Goal: Find contact information: Obtain details needed to contact an individual or organization

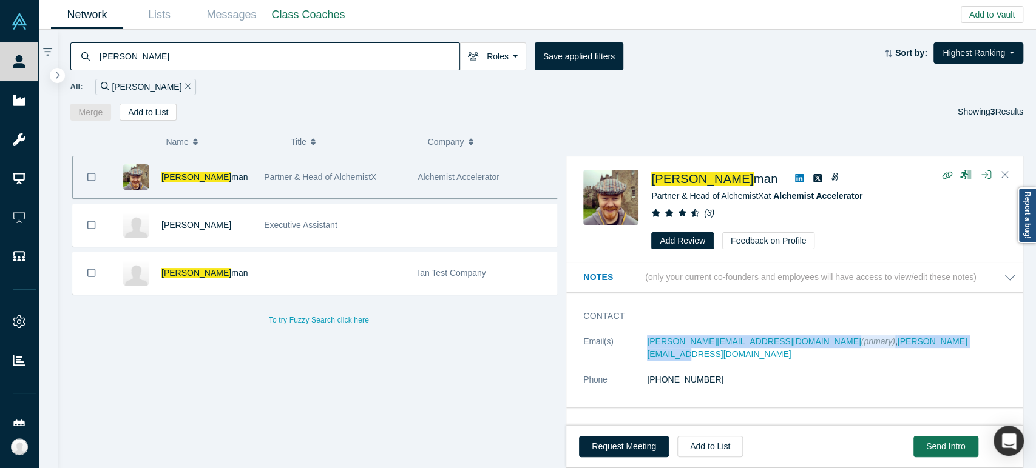
click at [288, 58] on input "[PERSON_NAME]" at bounding box center [278, 56] width 361 height 29
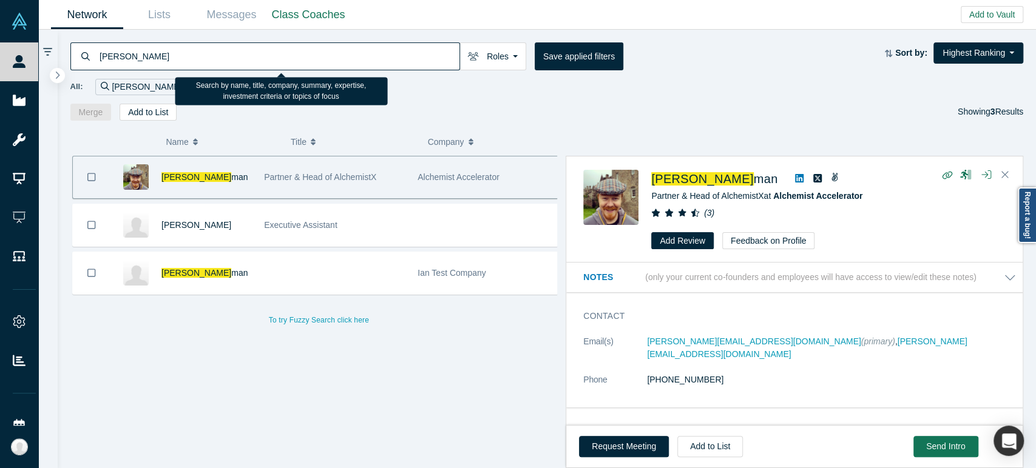
click at [288, 58] on input "[PERSON_NAME]" at bounding box center [278, 56] width 361 height 29
click at [288, 57] on input "[PERSON_NAME]" at bounding box center [278, 56] width 361 height 29
paste input "[PERSON_NAME]"
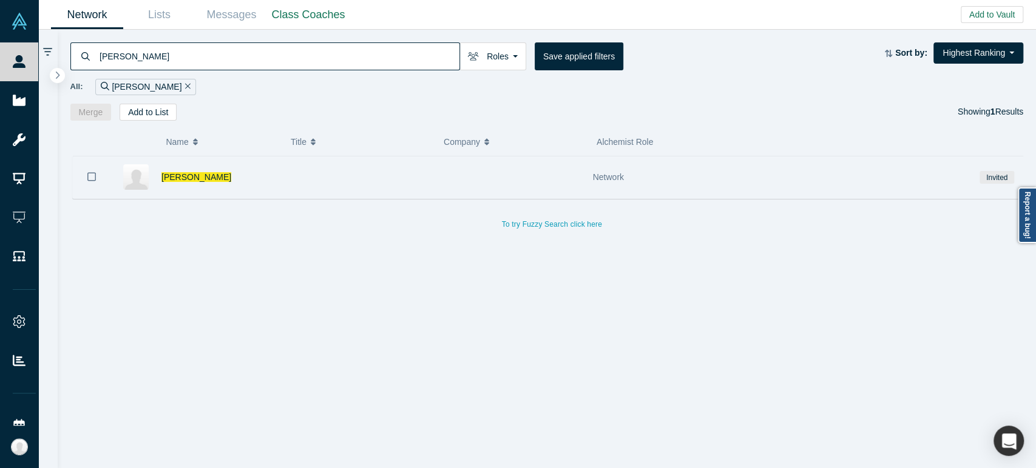
click at [338, 175] on div at bounding box center [356, 178] width 153 height 42
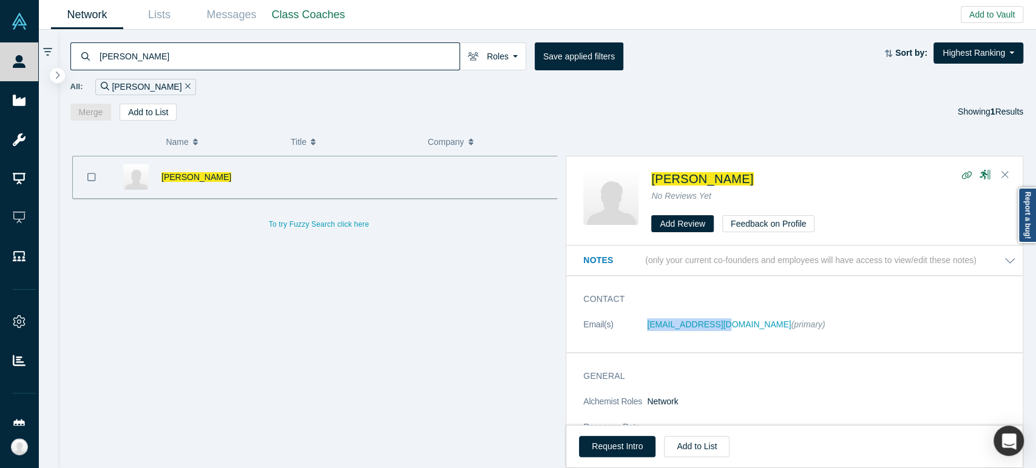
drag, startPoint x: 641, startPoint y: 331, endPoint x: 720, endPoint y: 330, distance: 79.5
click at [720, 330] on dl "Email(s) [EMAIL_ADDRESS][DOMAIN_NAME] (primary)" at bounding box center [799, 331] width 433 height 25
copy dl "[EMAIL_ADDRESS][DOMAIN_NAME]"
click at [430, 61] on input "[PERSON_NAME]" at bounding box center [278, 56] width 361 height 29
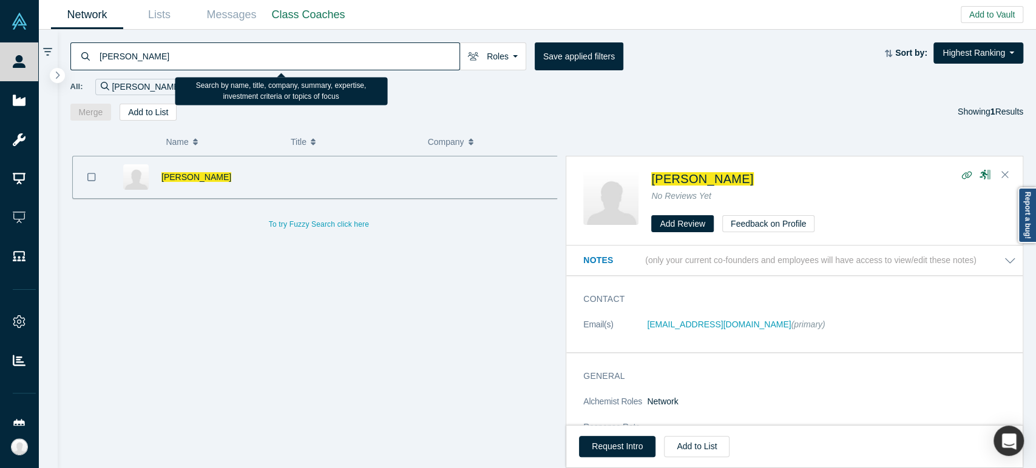
click at [430, 60] on input "[PERSON_NAME]" at bounding box center [278, 56] width 361 height 29
paste input "[PERSON_NAME],"
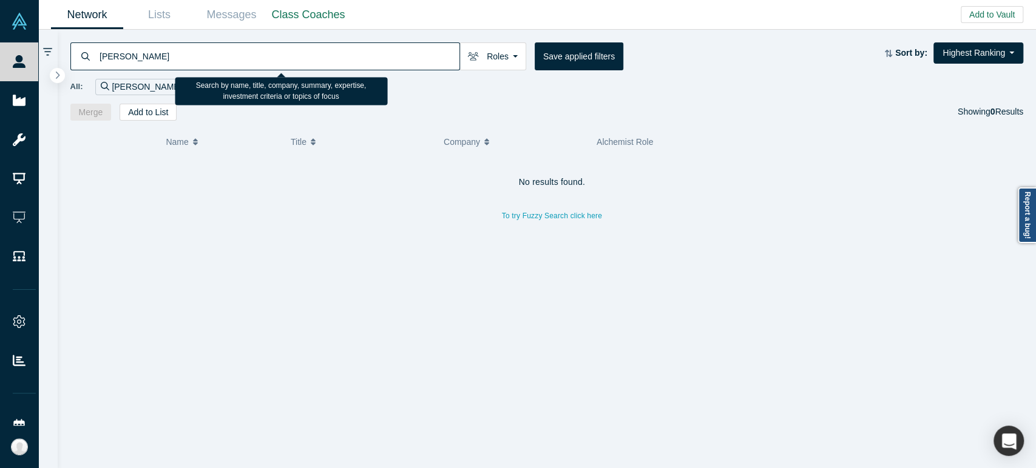
click at [311, 61] on input "[PERSON_NAME]" at bounding box center [278, 56] width 361 height 29
click at [311, 59] on input "[PERSON_NAME]" at bounding box center [278, 56] width 361 height 29
paste input "hyama Majumd"
click at [205, 55] on input "[PERSON_NAME]" at bounding box center [278, 56] width 361 height 29
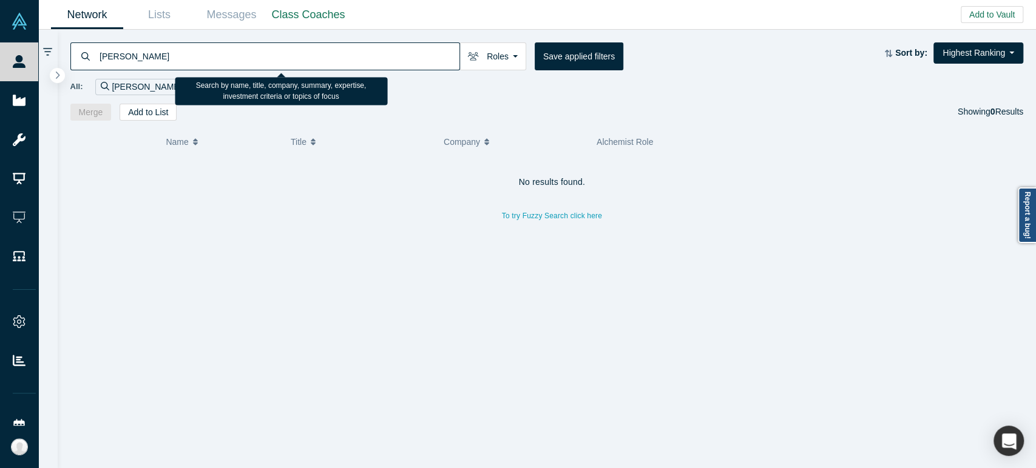
click at [205, 55] on input "[PERSON_NAME]" at bounding box center [278, 56] width 361 height 29
paste input "[PERSON_NAME]"
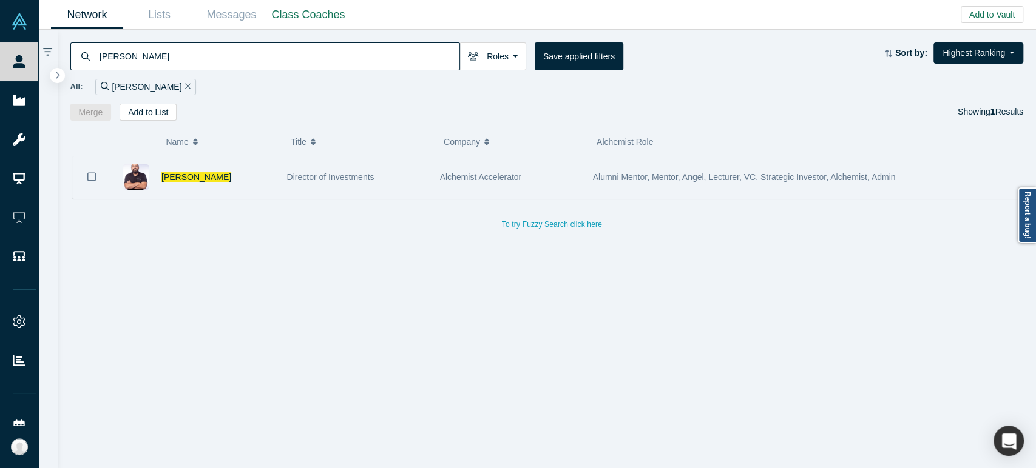
click at [229, 189] on div "[PERSON_NAME]" at bounding box center [217, 178] width 113 height 42
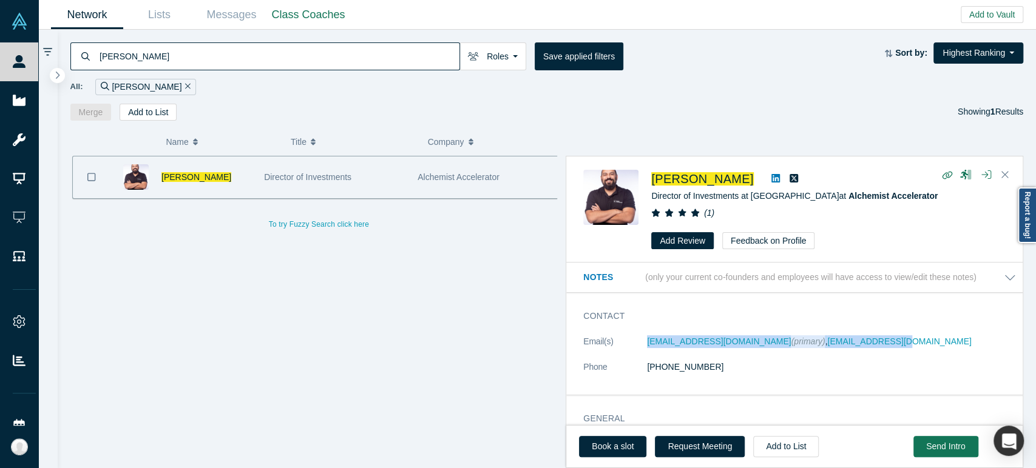
drag, startPoint x: 640, startPoint y: 345, endPoint x: 911, endPoint y: 343, distance: 271.8
click at [911, 343] on dl "Email(s) [PERSON_NAME][EMAIL_ADDRESS][DOMAIN_NAME] (primary) , [EMAIL_ADDRESS][…" at bounding box center [799, 361] width 433 height 51
copy dl "[EMAIL_ADDRESS][DOMAIN_NAME] (primary) , [EMAIL_ADDRESS][DOMAIN_NAME]"
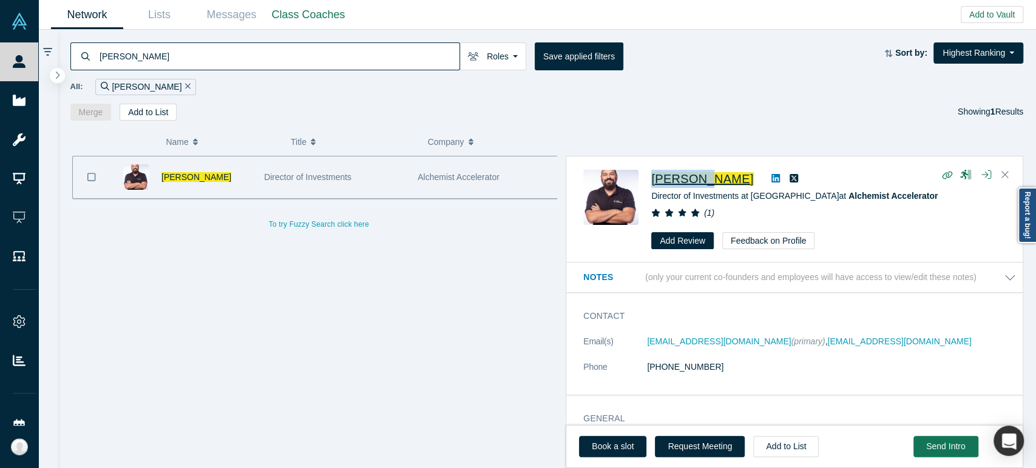
drag, startPoint x: 647, startPoint y: 184, endPoint x: 709, endPoint y: 179, distance: 61.5
click at [709, 179] on div "[PERSON_NAME] Director of Investments at Alchemist Doha at Alchemist Accelerato…" at bounding box center [796, 210] width 427 height 80
copy span "Muhannad"
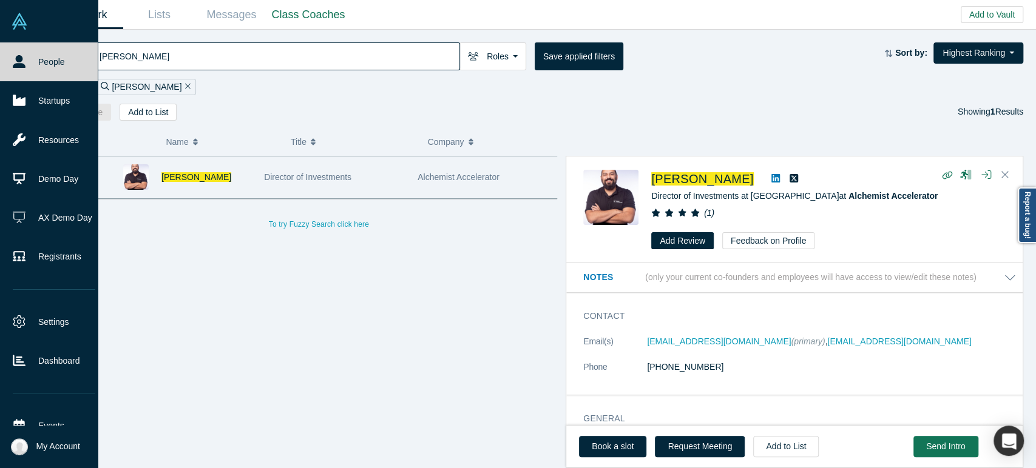
drag, startPoint x: 195, startPoint y: 37, endPoint x: 0, endPoint y: 10, distance: 197.3
click at [0, 10] on div "People Startups Resources Demo Day AX Demo Day Registrants Settings Dashboard E…" at bounding box center [518, 234] width 1036 height 468
paste input "[PERSON_NAME]"
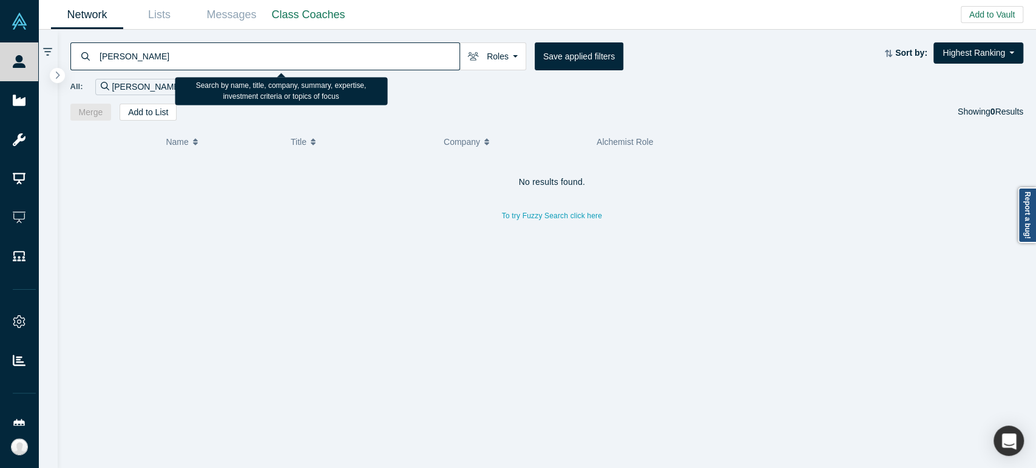
click at [323, 50] on input "[PERSON_NAME]" at bounding box center [278, 56] width 361 height 29
paste input "[PERSON_NAME]"
click at [380, 66] on input "[PERSON_NAME]" at bounding box center [278, 56] width 361 height 29
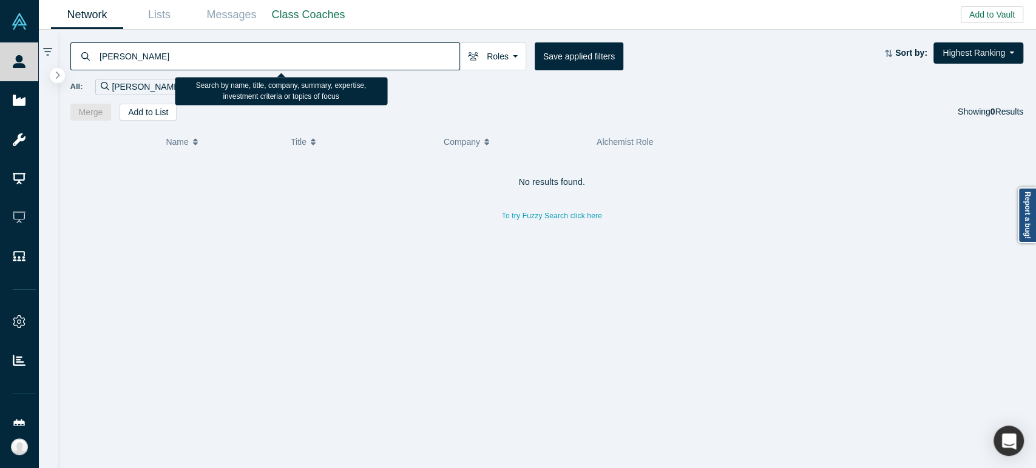
click at [380, 66] on input "[PERSON_NAME]" at bounding box center [278, 56] width 361 height 29
paste input "[PERSON_NAME]"
click at [302, 55] on input "[PERSON_NAME]" at bounding box center [278, 56] width 361 height 29
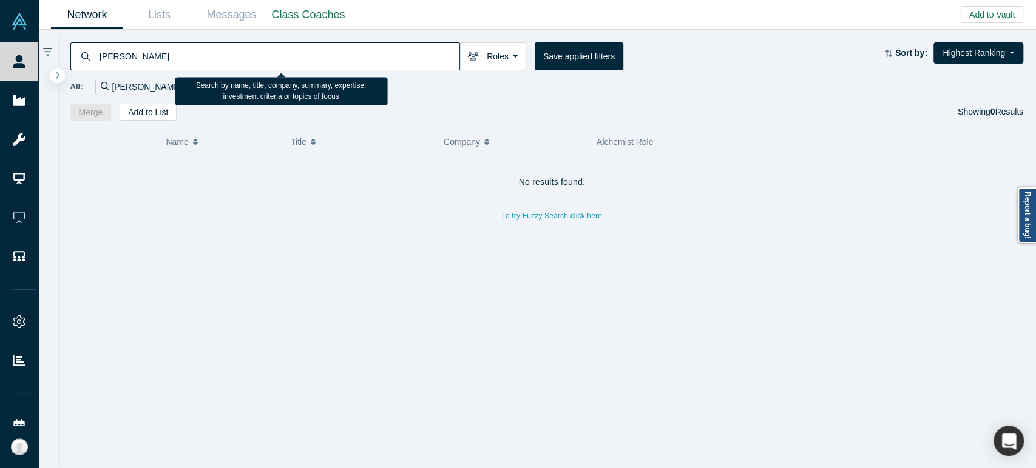
click at [302, 55] on input "[PERSON_NAME]" at bounding box center [278, 56] width 361 height 29
paste input "[PERSON_NAME]"
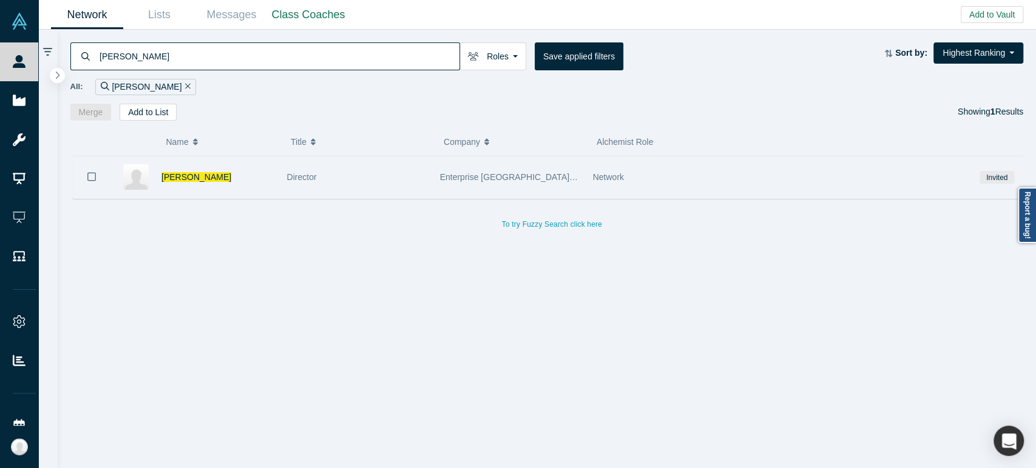
click at [363, 187] on div "Director" at bounding box center [357, 178] width 140 height 42
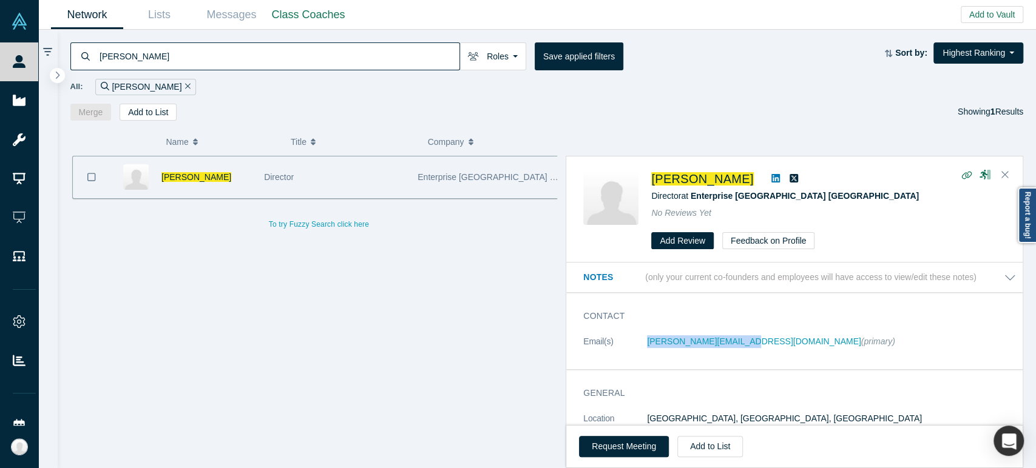
drag, startPoint x: 633, startPoint y: 350, endPoint x: 734, endPoint y: 361, distance: 100.7
click at [734, 361] on div "Contact Email(s) [PERSON_NAME][EMAIL_ADDRESS][DOMAIN_NAME] (primary)" at bounding box center [799, 336] width 467 height 68
copy dl "[PERSON_NAME][EMAIL_ADDRESS][DOMAIN_NAME]"
drag, startPoint x: 648, startPoint y: 186, endPoint x: 689, endPoint y: 184, distance: 41.3
click at [689, 184] on div "[PERSON_NAME] Director at Enterprise [GEOGRAPHIC_DATA] [GEOGRAPHIC_DATA] No Rev…" at bounding box center [796, 210] width 427 height 80
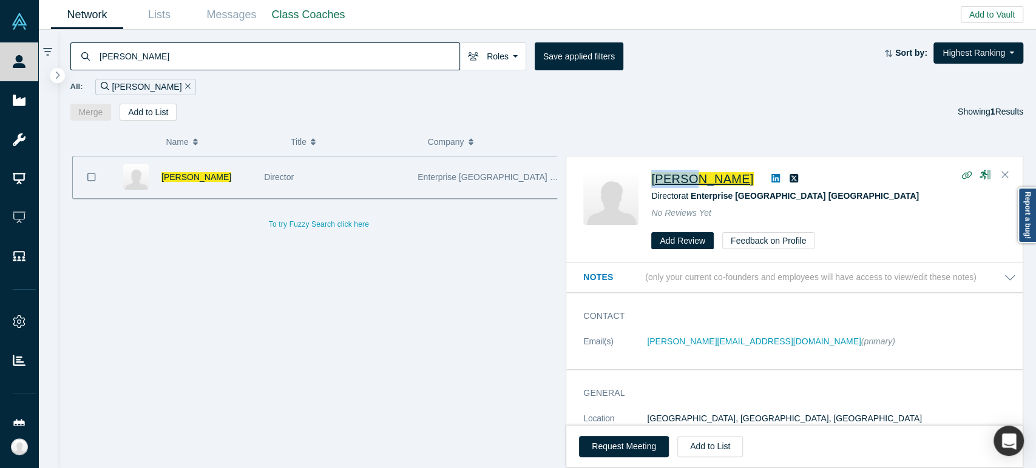
copy span "[PERSON_NAME]"
click at [348, 49] on input "[PERSON_NAME]" at bounding box center [278, 56] width 361 height 29
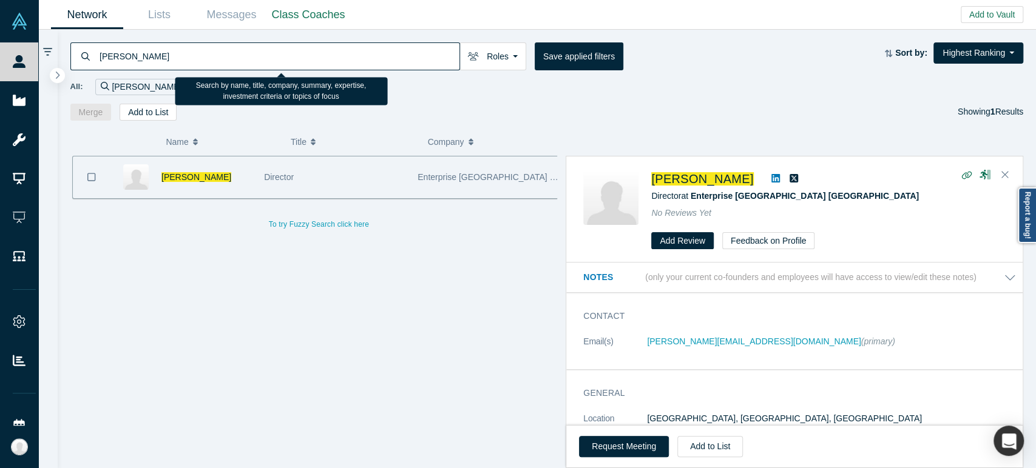
click at [348, 49] on input "[PERSON_NAME]" at bounding box center [278, 56] width 361 height 29
paste input "[PERSON_NAME]"
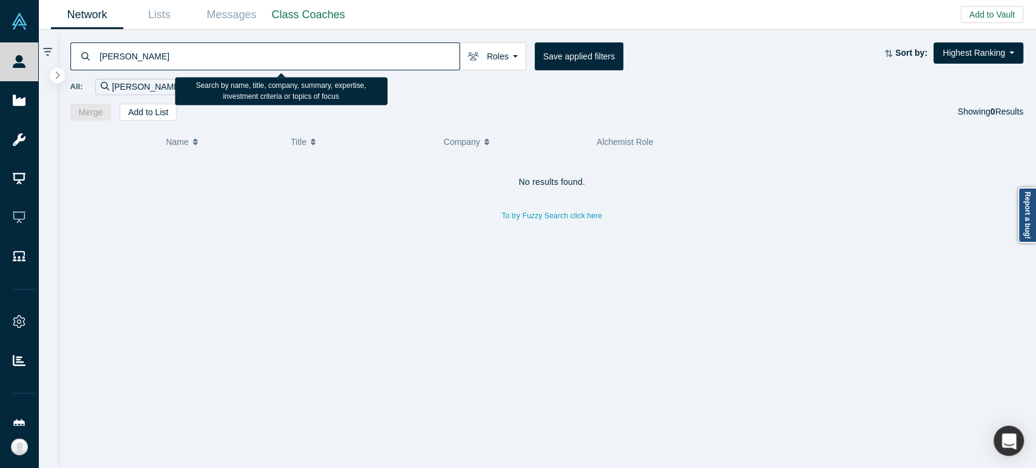
click at [314, 61] on input "[PERSON_NAME]" at bounding box center [278, 56] width 361 height 29
paste input "[PERSON_NAME]"
click at [292, 59] on input "[PERSON_NAME]" at bounding box center [278, 56] width 361 height 29
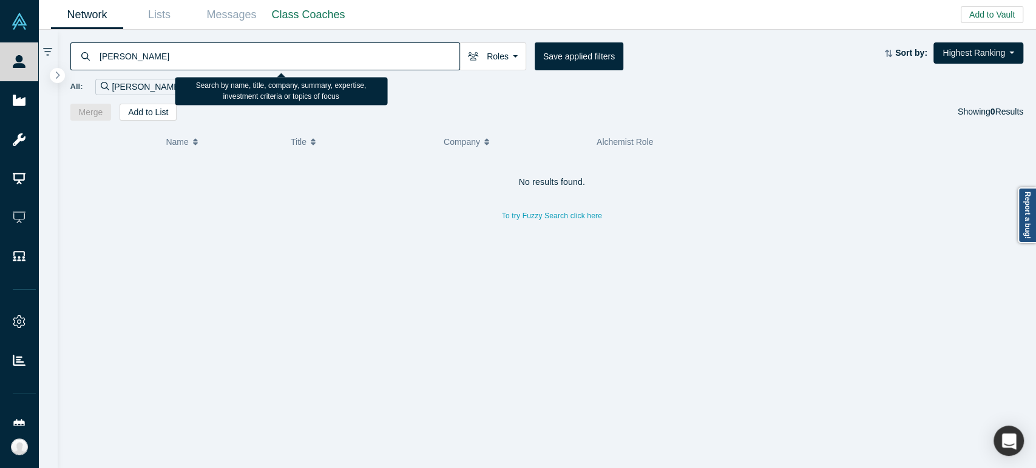
click at [292, 59] on input "[PERSON_NAME]" at bounding box center [278, 56] width 361 height 29
paste input "[PERSON_NAME]"
click at [348, 63] on input "[PERSON_NAME]" at bounding box center [278, 56] width 361 height 29
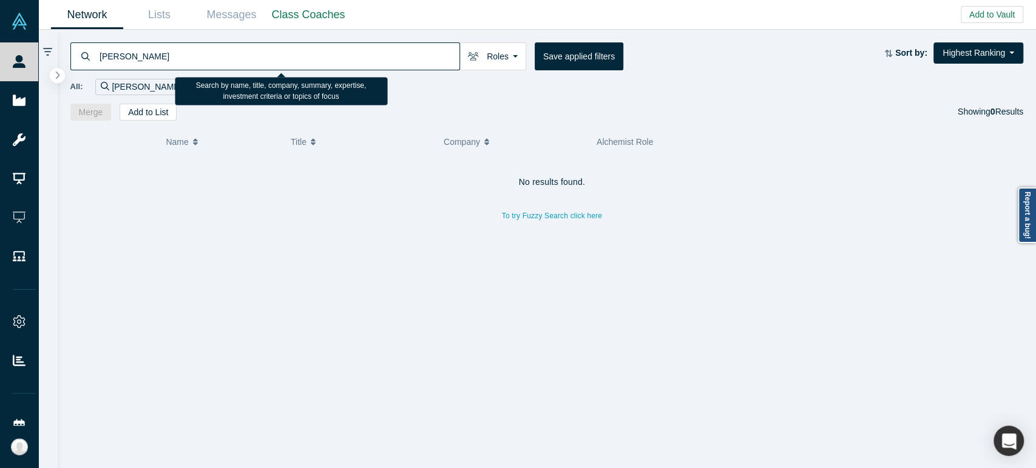
click at [348, 63] on input "[PERSON_NAME]" at bounding box center [278, 56] width 361 height 29
paste input "[PERSON_NAME]"
drag, startPoint x: 282, startPoint y: 53, endPoint x: 61, endPoint y: 48, distance: 220.9
click at [61, 48] on div "[PERSON_NAME] Roles Founders Faculty Mentors Alumni Mentor Angels VCs Corporate…" at bounding box center [547, 75] width 979 height 91
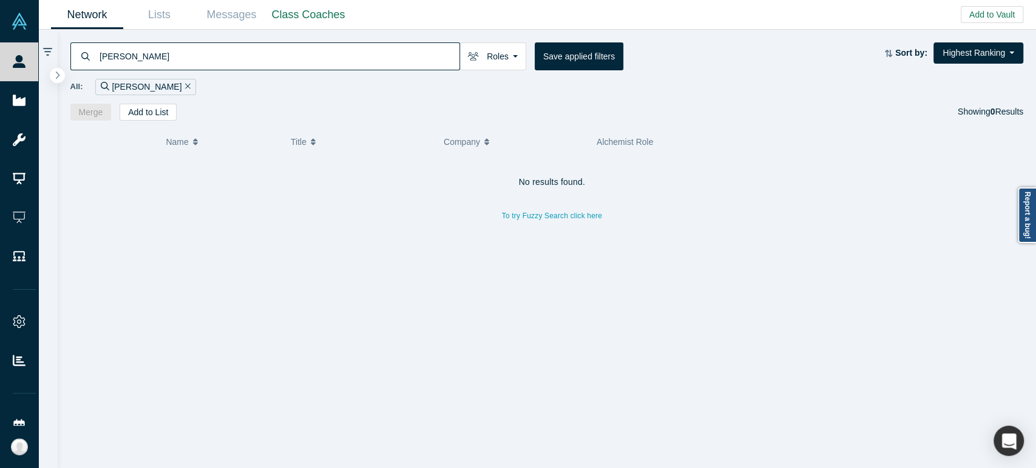
paste input "[PERSON_NAME]"
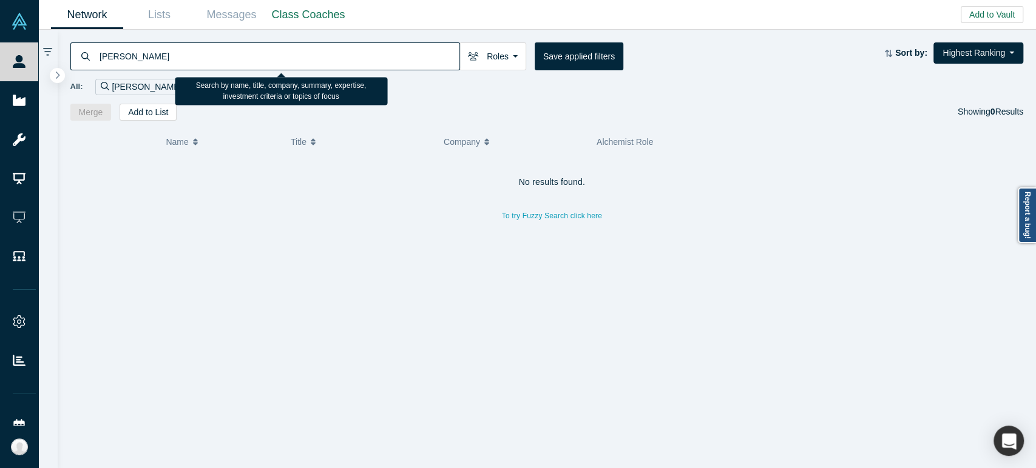
click at [393, 57] on input "[PERSON_NAME]" at bounding box center [278, 56] width 361 height 29
paste input "[PERSON_NAME]"
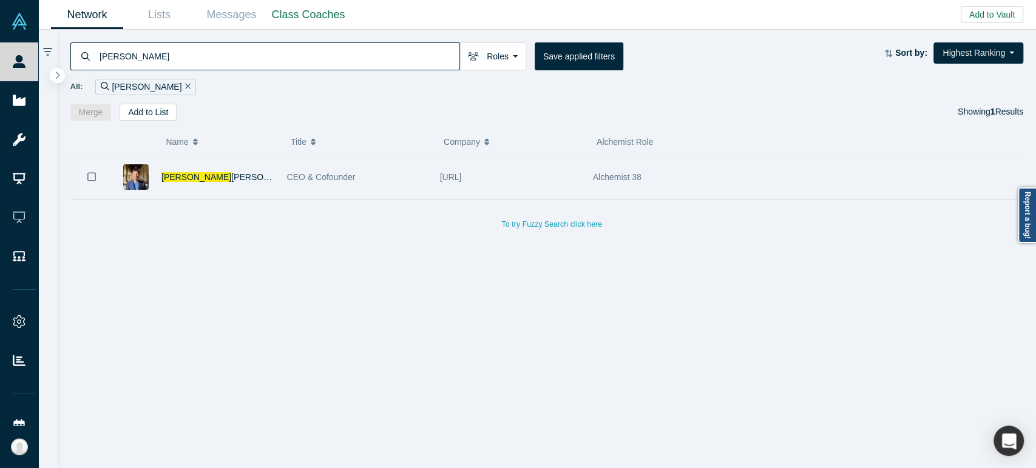
click at [232, 184] on div "[PERSON_NAME] [PERSON_NAME]" at bounding box center [217, 178] width 113 height 42
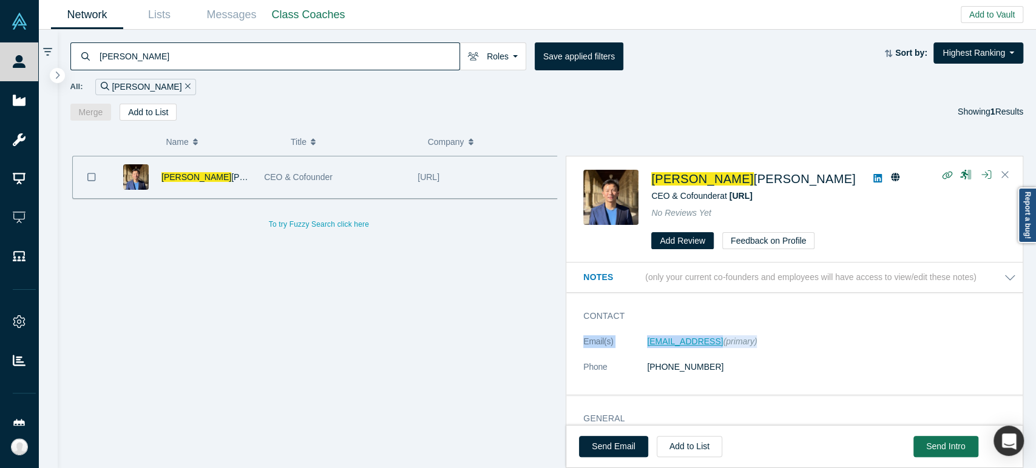
drag, startPoint x: 640, startPoint y: 345, endPoint x: 711, endPoint y: 342, distance: 71.7
click at [711, 353] on dl "Email(s) [EMAIL_ADDRESS] (primary) Phone [PHONE_NUMBER]" at bounding box center [799, 361] width 433 height 51
drag, startPoint x: 640, startPoint y: 350, endPoint x: 734, endPoint y: 347, distance: 94.7
click at [734, 347] on dl "Email(s) [EMAIL_ADDRESS] (primary) Phone [PHONE_NUMBER]" at bounding box center [799, 361] width 433 height 51
copy dl "[EMAIL_ADDRESS]"
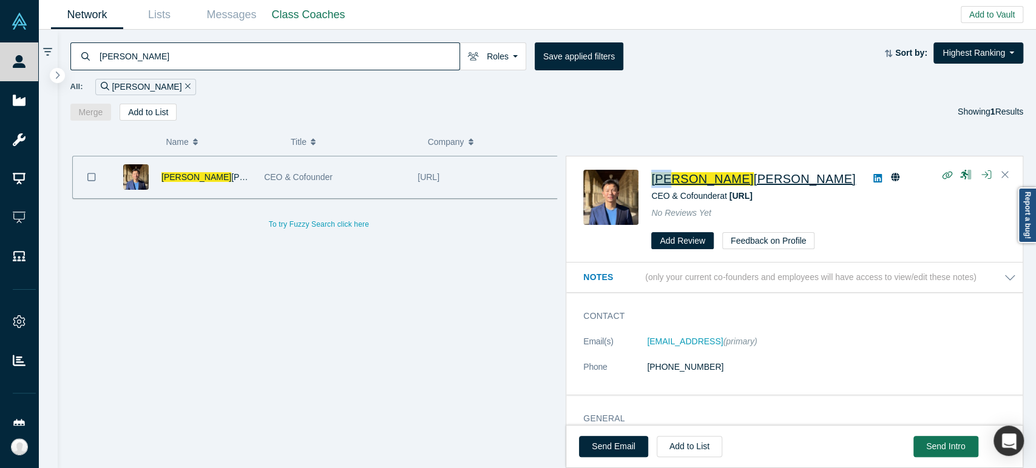
drag, startPoint x: 646, startPoint y: 186, endPoint x: 669, endPoint y: 180, distance: 23.7
click at [669, 180] on div "[PERSON_NAME] [PERSON_NAME] CEO & Cofounder at [URL] No Reviews Yet Add Review …" at bounding box center [796, 210] width 427 height 80
copy span "Jun"
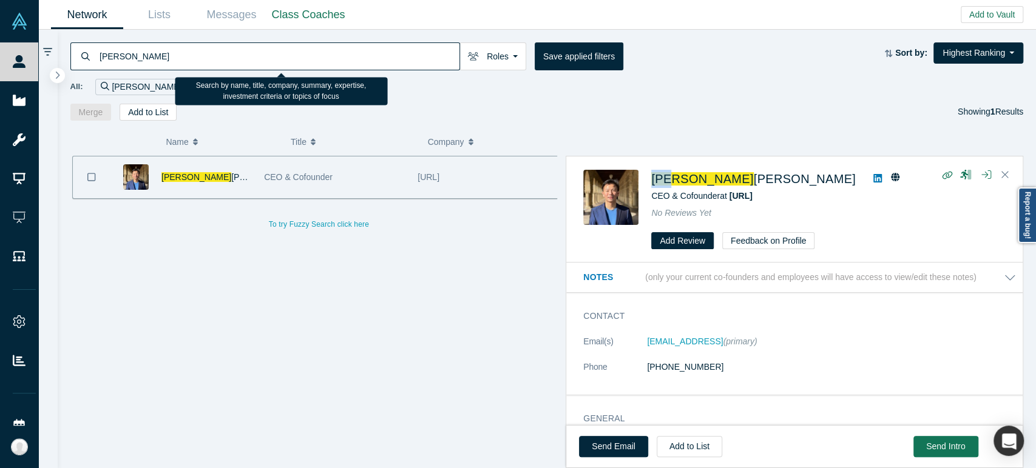
click at [336, 58] on input "[PERSON_NAME]" at bounding box center [278, 56] width 361 height 29
paste input "[PERSON_NAME]"
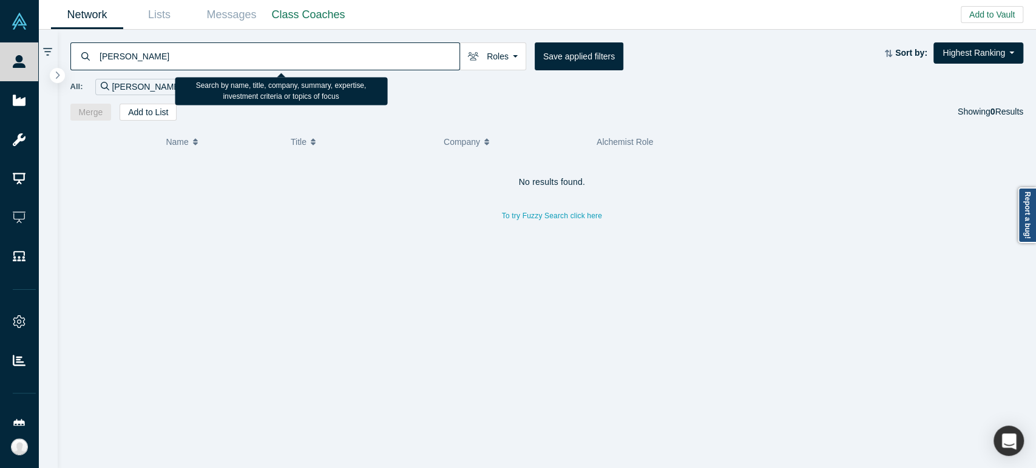
click at [405, 55] on input "[PERSON_NAME]" at bounding box center [278, 56] width 361 height 29
paste input "[PERSON_NAME]"
click at [358, 57] on input "[PERSON_NAME]" at bounding box center [278, 56] width 361 height 29
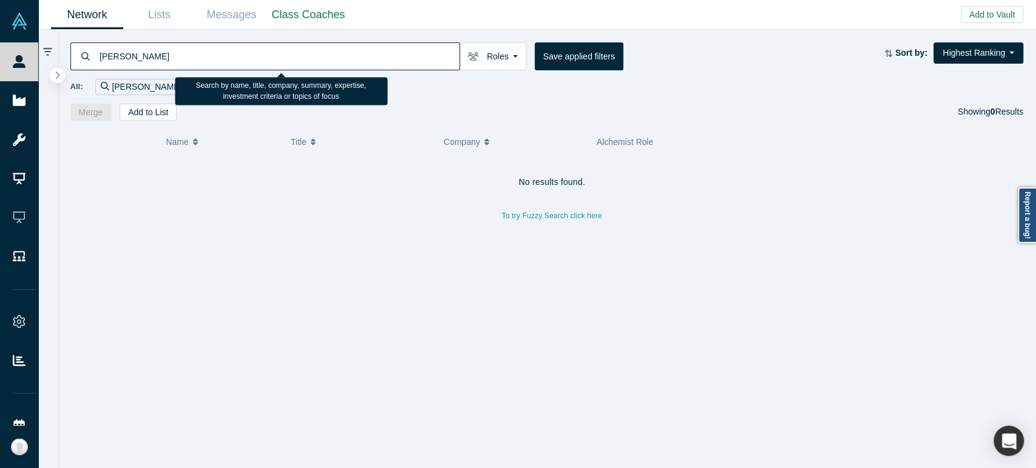
click at [358, 57] on input "[PERSON_NAME]" at bounding box center [278, 56] width 361 height 29
paste input "[PERSON_NAME]"
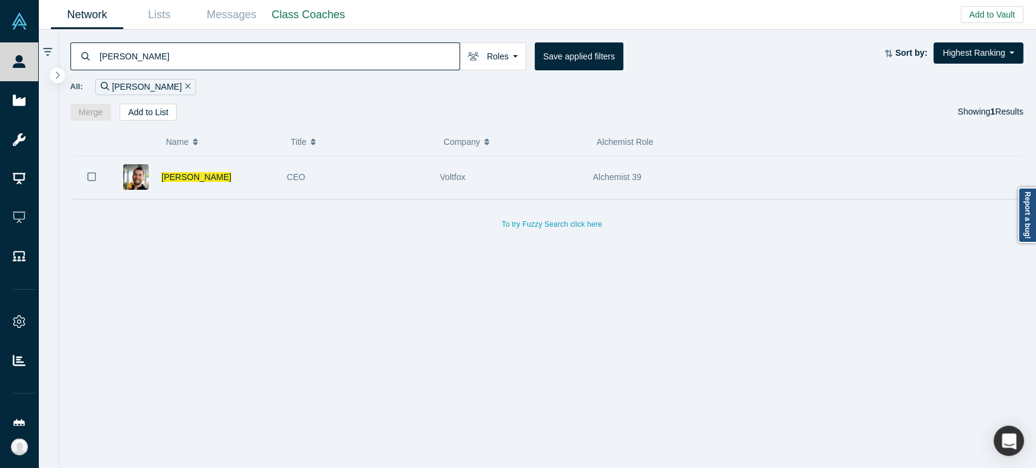
click at [296, 185] on div "CEO" at bounding box center [357, 178] width 140 height 42
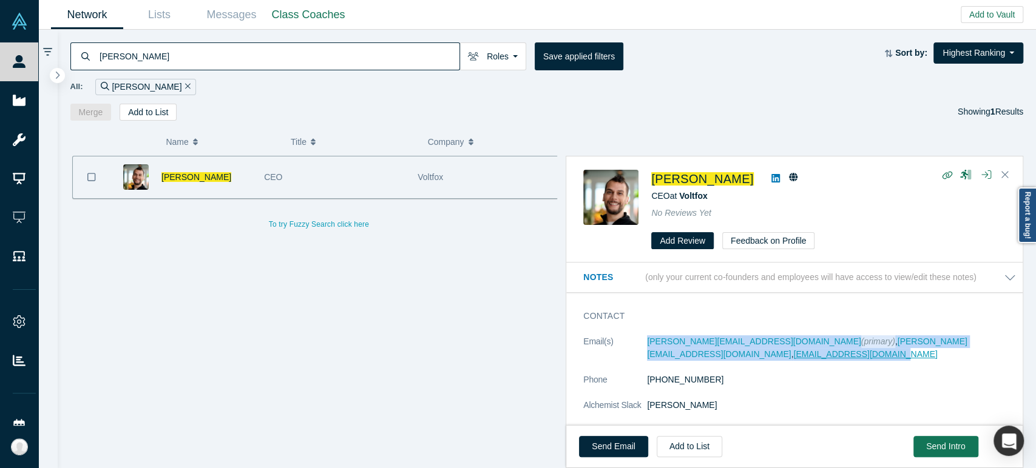
drag, startPoint x: 652, startPoint y: 348, endPoint x: 914, endPoint y: 343, distance: 262.2
click at [914, 343] on dl "Email(s) [PERSON_NAME][EMAIL_ADDRESS][DOMAIN_NAME] (primary) , [PERSON_NAME][EM…" at bounding box center [799, 380] width 433 height 89
copy dl "[PERSON_NAME][EMAIL_ADDRESS][DOMAIN_NAME] (primary) , [PERSON_NAME][EMAIL_ADDRE…"
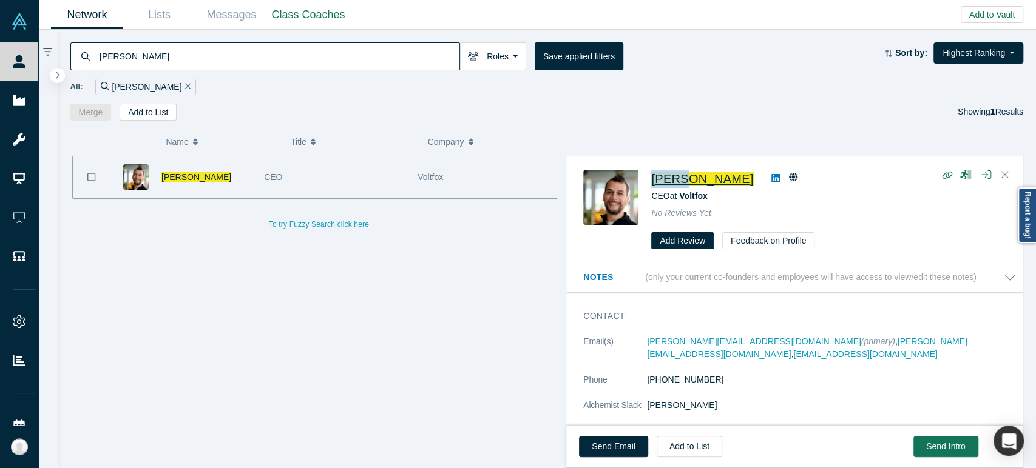
drag, startPoint x: 646, startPoint y: 187, endPoint x: 680, endPoint y: 184, distance: 34.2
click at [680, 184] on div "[PERSON_NAME] CEO at Voltfox No Reviews Yet Add Review Feedback on Profile" at bounding box center [796, 210] width 427 height 80
copy span "[PERSON_NAME]"
click at [286, 61] on input "[PERSON_NAME]" at bounding box center [278, 56] width 361 height 29
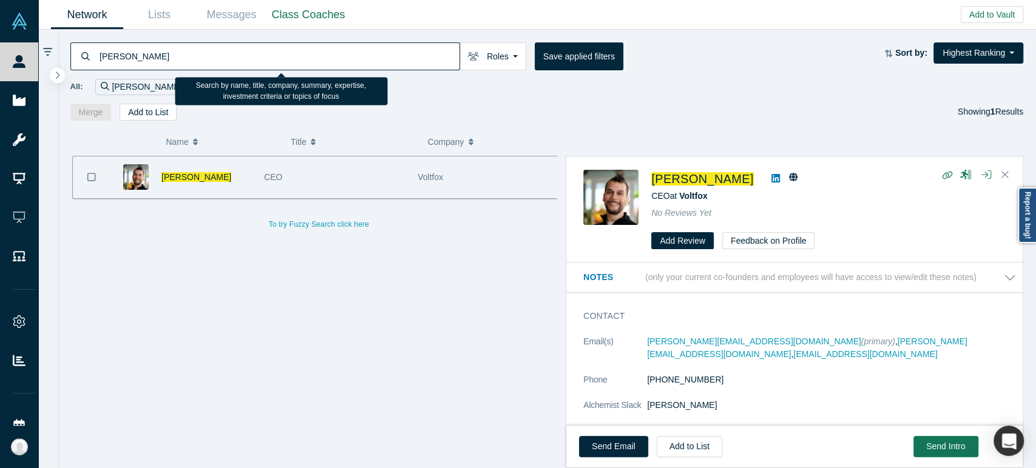
click at [286, 60] on input "[PERSON_NAME]" at bounding box center [278, 56] width 361 height 29
click at [285, 60] on input "[PERSON_NAME]" at bounding box center [278, 56] width 361 height 29
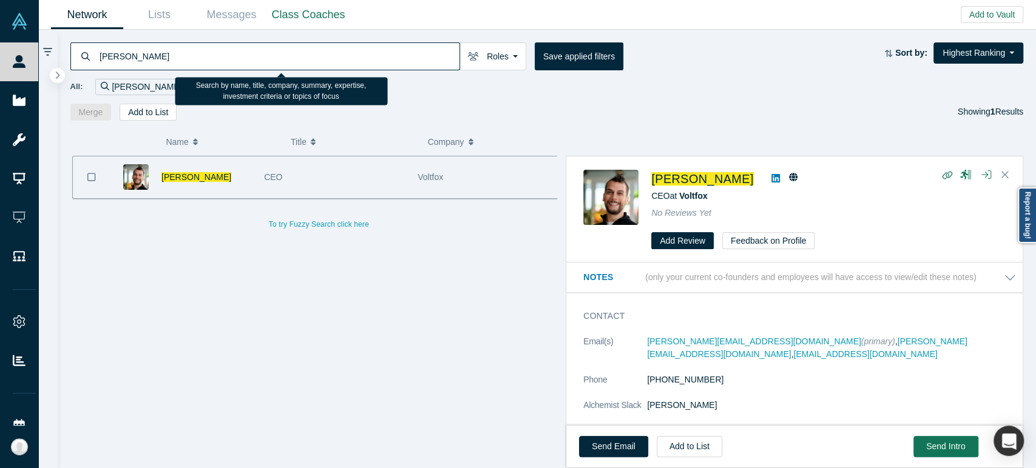
paste input "[PERSON_NAME]"
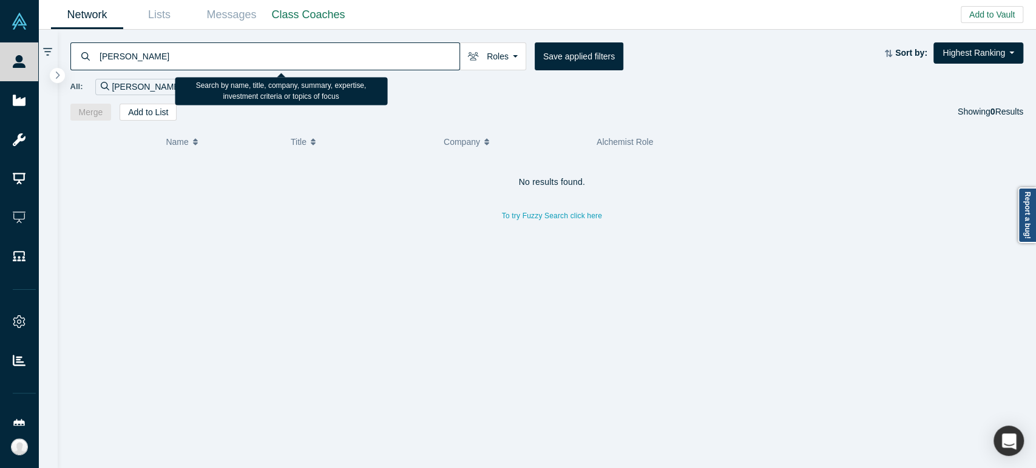
click at [331, 56] on input "[PERSON_NAME]" at bounding box center [278, 56] width 361 height 29
paste input "[PERSON_NAME] [EMAIL_ADDRESS]"
drag, startPoint x: 146, startPoint y: 56, endPoint x: 296, endPoint y: 64, distance: 150.1
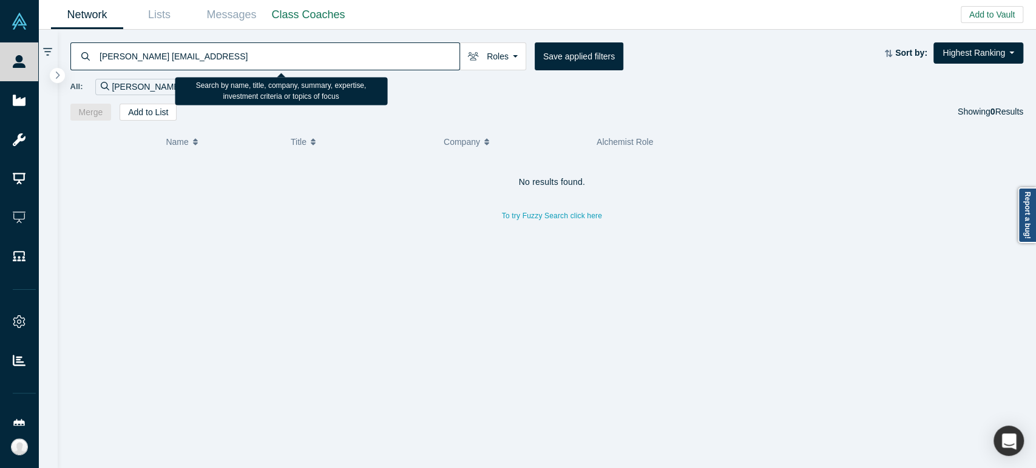
click at [296, 64] on input "[PERSON_NAME] [EMAIL_ADDRESS]" at bounding box center [278, 56] width 361 height 29
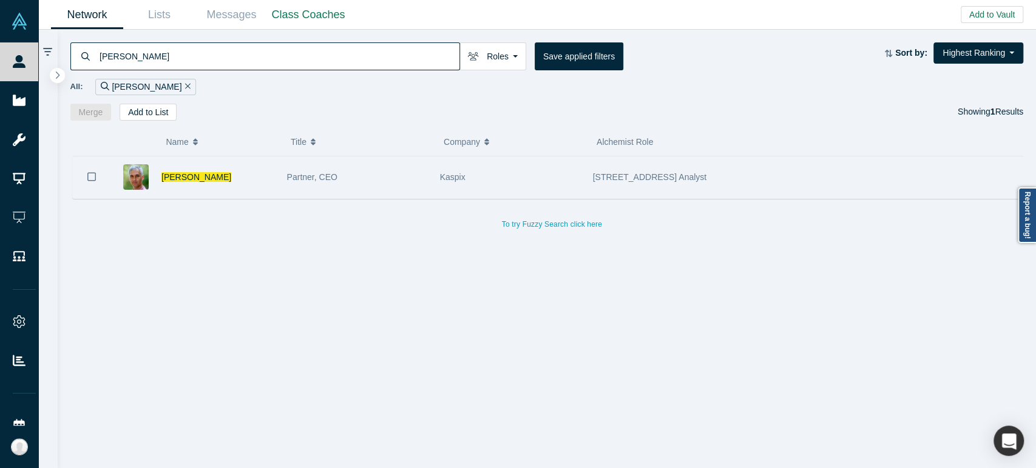
click at [245, 189] on div "[PERSON_NAME]" at bounding box center [217, 178] width 113 height 42
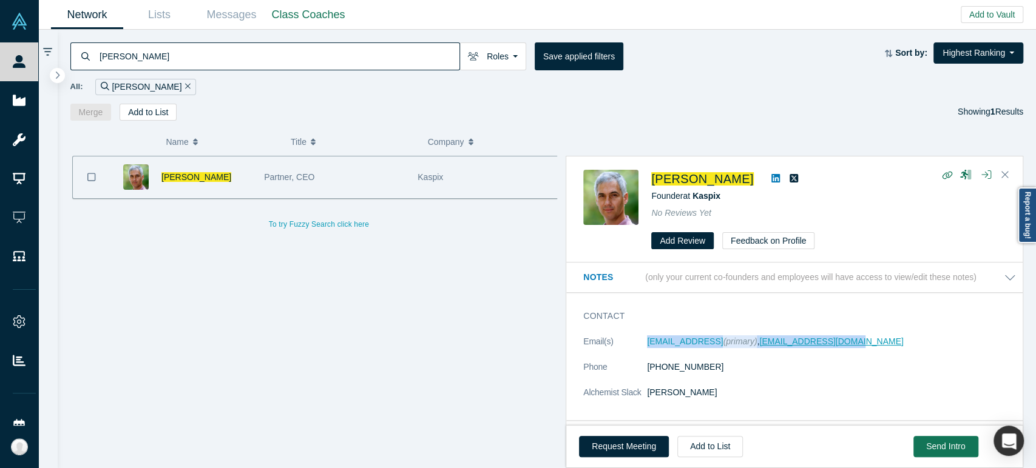
drag, startPoint x: 643, startPoint y: 347, endPoint x: 857, endPoint y: 340, distance: 214.3
click at [857, 340] on dl "Email(s) [EMAIL_ADDRESS] (primary) , [EMAIL_ADDRESS][DOMAIN_NAME] Phone [PHONE_…" at bounding box center [799, 374] width 433 height 76
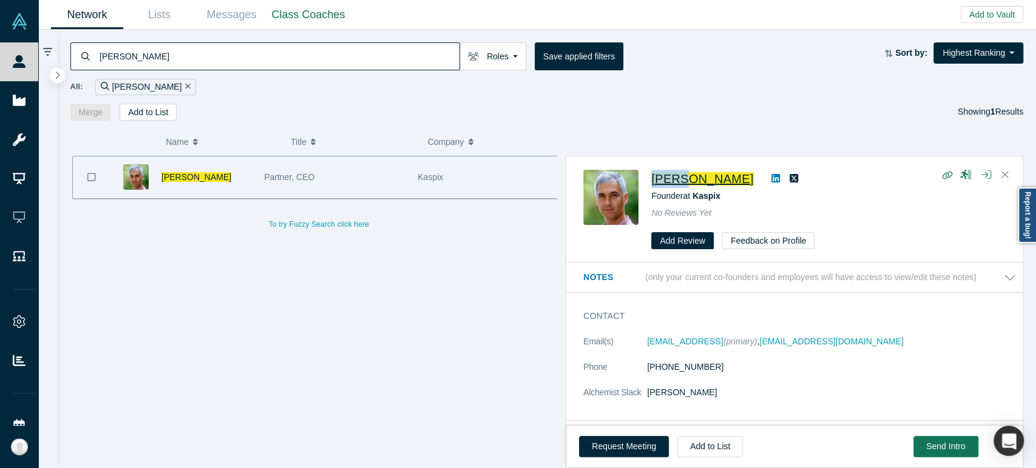
drag, startPoint x: 649, startPoint y: 188, endPoint x: 681, endPoint y: 184, distance: 32.4
click at [681, 184] on div "[PERSON_NAME] Founder at Kaspix No Reviews Yet Add Review Feedback on Profile" at bounding box center [796, 210] width 427 height 80
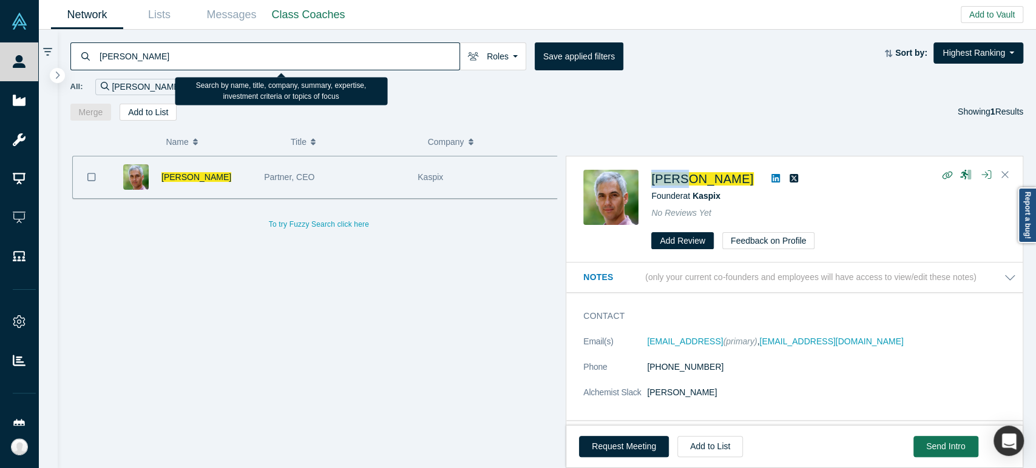
click at [387, 49] on input "[PERSON_NAME]" at bounding box center [278, 56] width 361 height 29
paste input "[PERSON_NAME],"
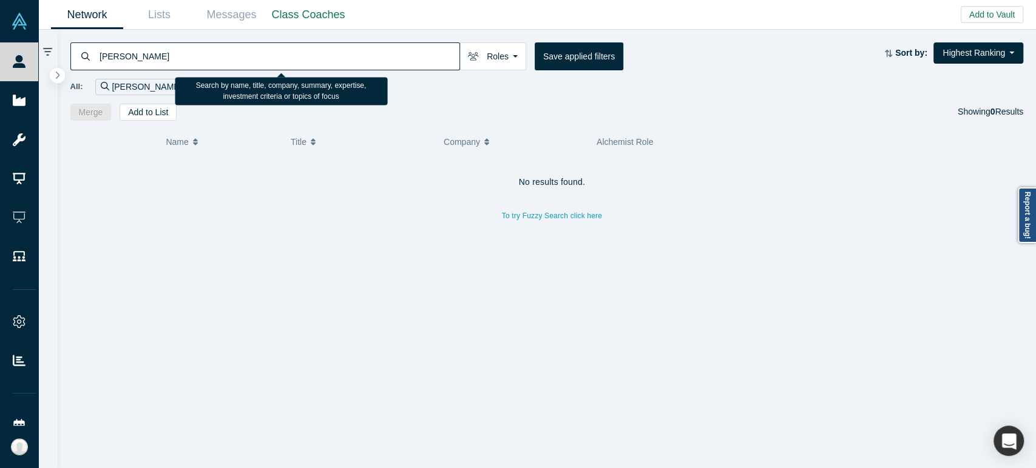
type input "[PERSON_NAME]"
